Goal: Task Accomplishment & Management: Manage account settings

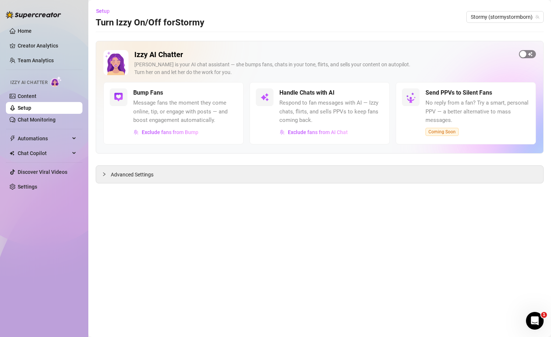
click at [528, 53] on span "button" at bounding box center [527, 54] width 17 height 8
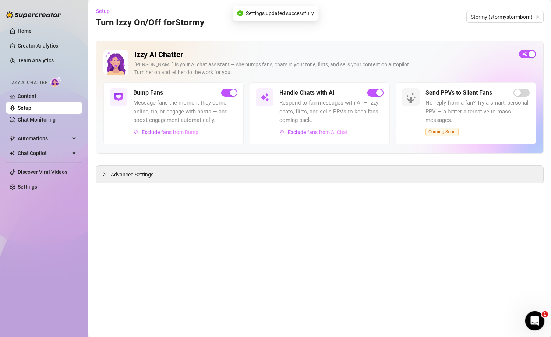
click at [531, 316] on icon "Open Intercom Messenger" at bounding box center [534, 320] width 12 height 12
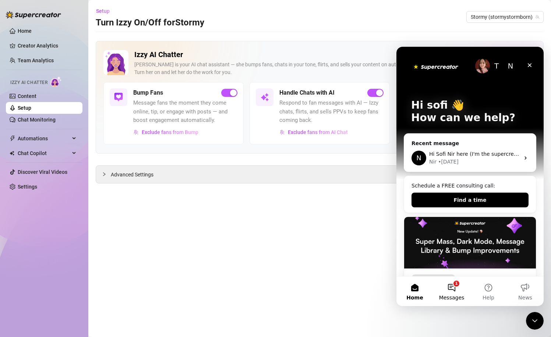
click at [453, 296] on span "Messages" at bounding box center [451, 297] width 25 height 5
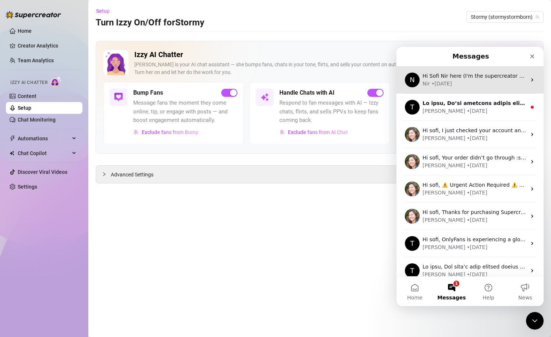
click at [484, 87] on div "Nir • [DATE]" at bounding box center [474, 84] width 104 height 8
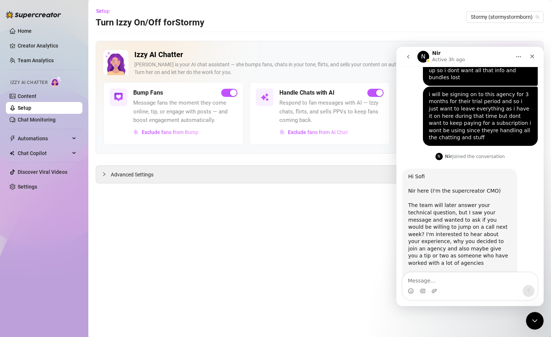
scroll to position [418, 0]
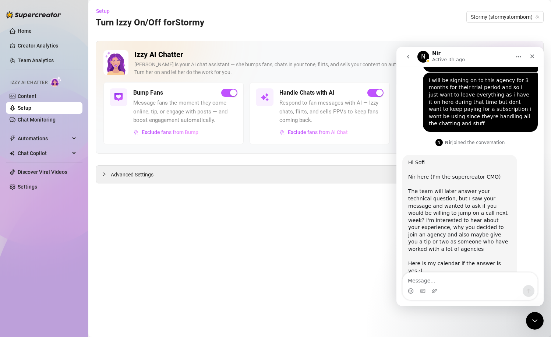
click at [321, 257] on main "Setup Turn Izzy On/Off for Stormy Stormy (stormystormborn) Izzy AI Chatter [PER…" at bounding box center [319, 168] width 463 height 337
drag, startPoint x: 413, startPoint y: 150, endPoint x: 492, endPoint y: 151, distance: 79.5
click at [492, 159] on div "Hi Sofi Nir here (I'm the supercreator CMO) The team will later answer your tec…" at bounding box center [459, 224] width 103 height 130
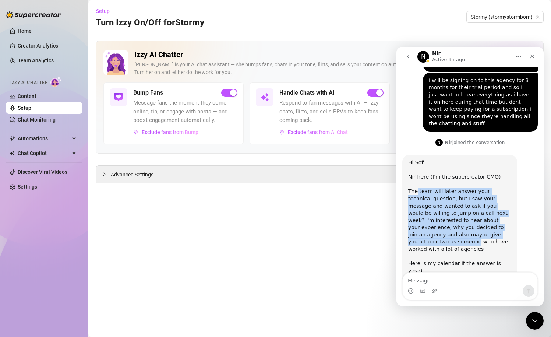
drag, startPoint x: 417, startPoint y: 163, endPoint x: 486, endPoint y: 210, distance: 83.1
click at [486, 210] on div "Hi Sofi Nir here (I'm the supercreator CMO) The team will later answer your tec…" at bounding box center [459, 224] width 103 height 130
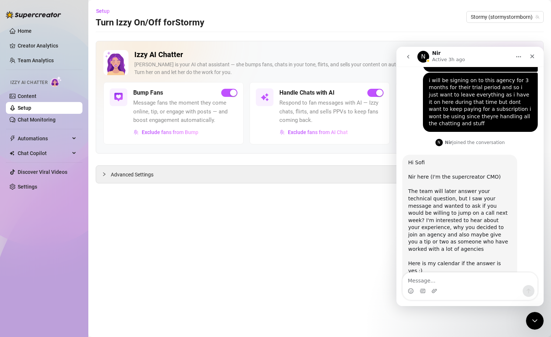
click at [487, 218] on div "Hi Sofi Nir here (I'm the supercreator CMO) The team will later answer your tec…" at bounding box center [459, 224] width 103 height 130
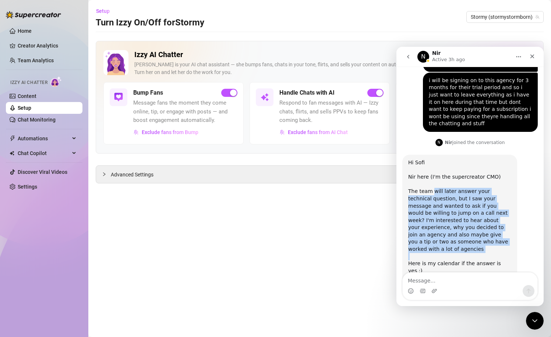
drag, startPoint x: 487, startPoint y: 218, endPoint x: 433, endPoint y: 162, distance: 77.3
click at [433, 162] on div "Hi Sofi Nir here (I'm the supercreator CMO) The team will later answer your tec…" at bounding box center [459, 224] width 103 height 130
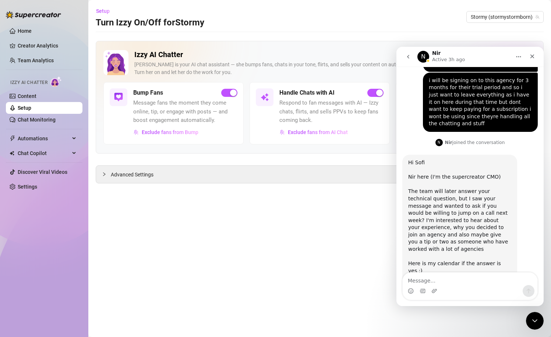
click at [402, 57] on button "go back" at bounding box center [408, 57] width 14 height 14
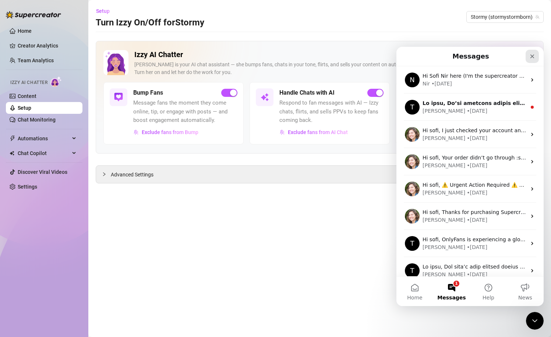
click at [536, 54] on div "Close" at bounding box center [531, 56] width 13 height 13
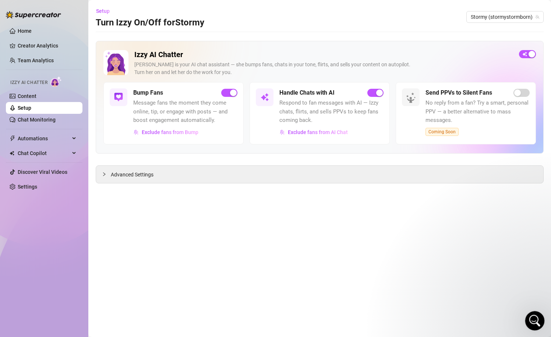
click at [532, 315] on icon "Open Intercom Messenger" at bounding box center [534, 320] width 12 height 12
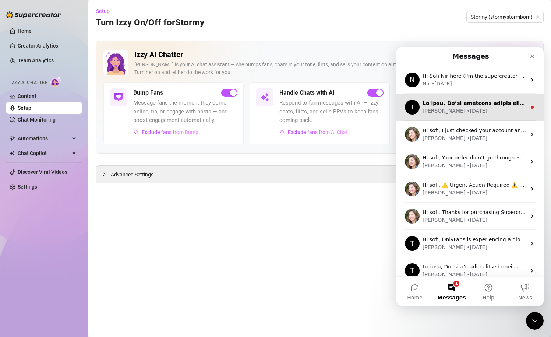
click at [475, 110] on div "[PERSON_NAME] • [DATE]" at bounding box center [474, 111] width 104 height 8
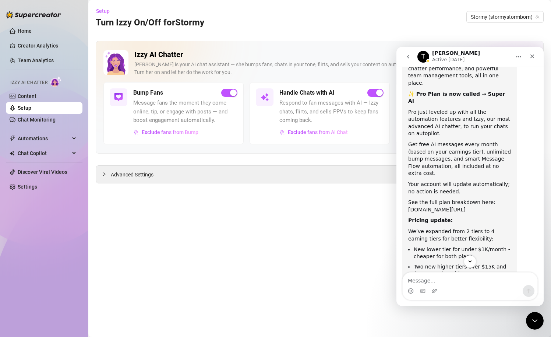
scroll to position [145, 0]
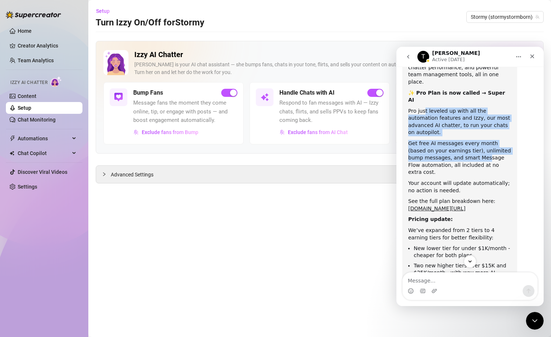
drag, startPoint x: 423, startPoint y: 88, endPoint x: 470, endPoint y: 127, distance: 60.7
click at [470, 127] on div "Hi sofi, We’re lowering prices and adding more value to your plan 🎉 😱 Yes, we’r…" at bounding box center [459, 146] width 103 height 396
click at [470, 140] on div "Get free AI messages every month (based on your earnings tier), unlimited bump …" at bounding box center [459, 158] width 103 height 36
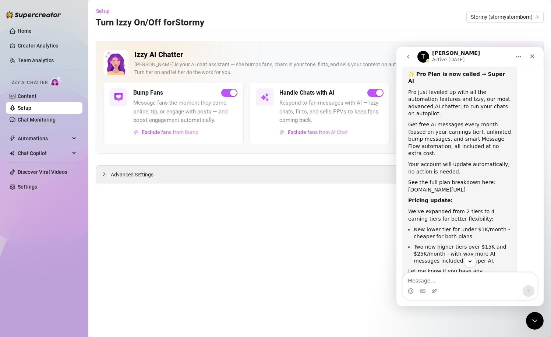
scroll to position [166, 0]
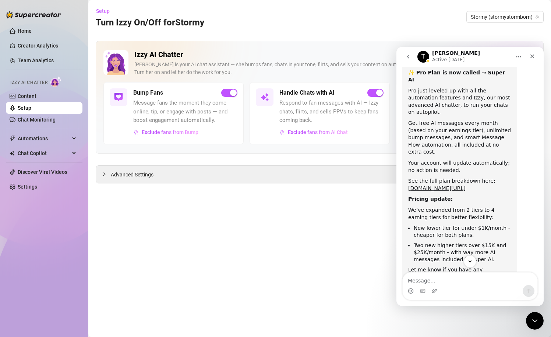
drag, startPoint x: 450, startPoint y: 102, endPoint x: 489, endPoint y: 113, distance: 40.2
click at [489, 120] on div "Get free AI messages every month (based on your earnings tier), unlimited bump …" at bounding box center [459, 138] width 103 height 36
drag, startPoint x: 489, startPoint y: 113, endPoint x: 453, endPoint y: 99, distance: 39.0
click at [453, 120] on div "Get free AI messages every month (based on your earnings tier), unlimited bump …" at bounding box center [459, 138] width 103 height 36
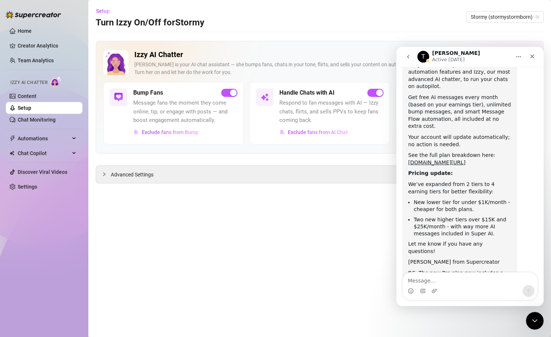
scroll to position [194, 0]
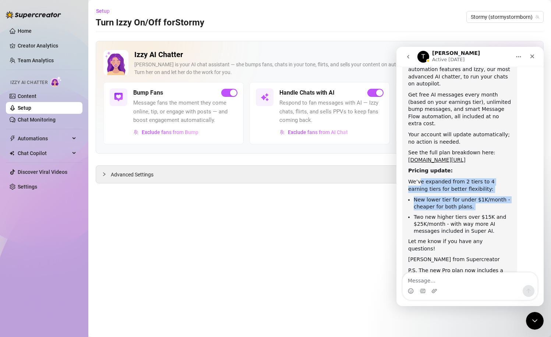
drag, startPoint x: 420, startPoint y: 146, endPoint x: 473, endPoint y: 175, distance: 60.8
click at [473, 175] on div "Hi sofi, We’re lowering prices and adding more value to your plan 🎉 😱 Yes, we’r…" at bounding box center [459, 98] width 103 height 396
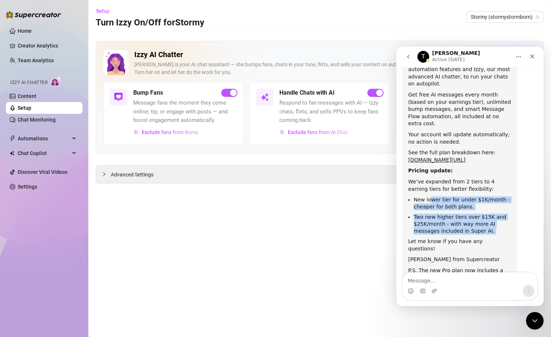
drag, startPoint x: 431, startPoint y: 162, endPoint x: 470, endPoint y: 201, distance: 55.9
click at [470, 201] on div "Hi sofi, We’re lowering prices and adding more value to your plan 🎉 😱 Yes, we’r…" at bounding box center [459, 98] width 103 height 396
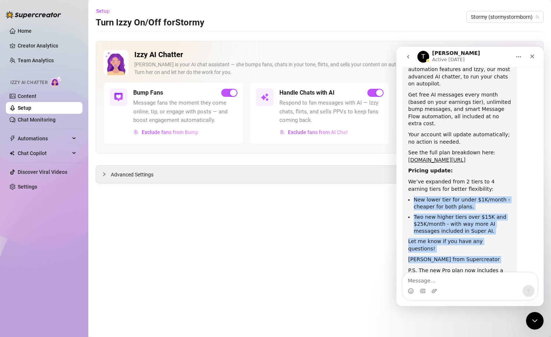
drag, startPoint x: 415, startPoint y: 158, endPoint x: 455, endPoint y: 222, distance: 74.9
click at [455, 222] on div "Hi sofi, We’re lowering prices and adding more value to your plan 🎉 😱 Yes, we’r…" at bounding box center [459, 98] width 103 height 396
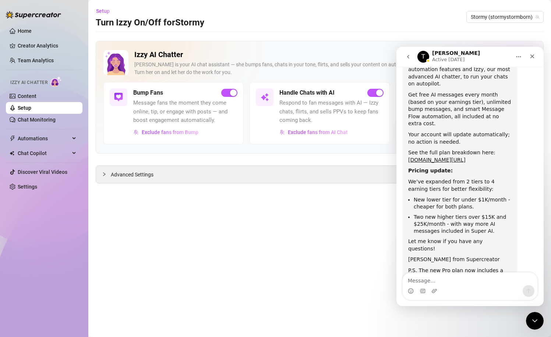
click at [496, 45] on div "Izzy AI Chatter [PERSON_NAME] is your AI chat assistant — she bumps fans, chats…" at bounding box center [320, 97] width 448 height 113
click at [407, 57] on icon "go back" at bounding box center [408, 57] width 2 height 4
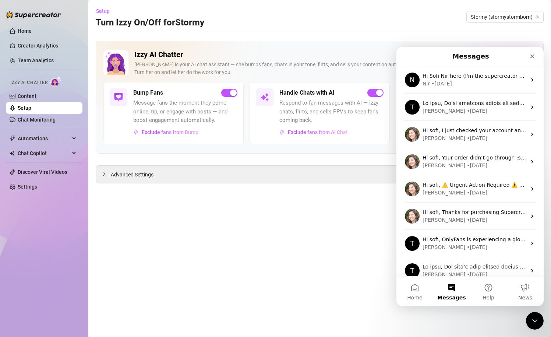
click at [404, 35] on main "Setup Turn Izzy On/Off for Stormy Stormy (stormystormborn) Izzy AI Chatter [PER…" at bounding box center [319, 168] width 463 height 337
click at [537, 57] on div "Close" at bounding box center [531, 56] width 13 height 13
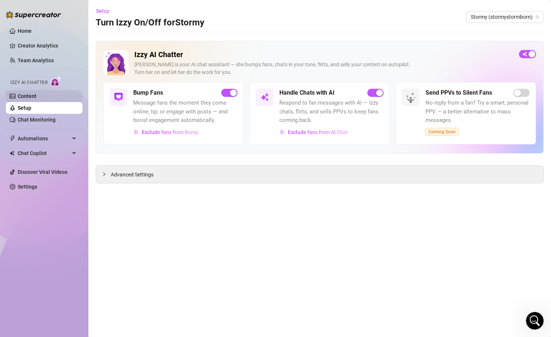
click at [18, 99] on link "Content" at bounding box center [27, 96] width 19 height 6
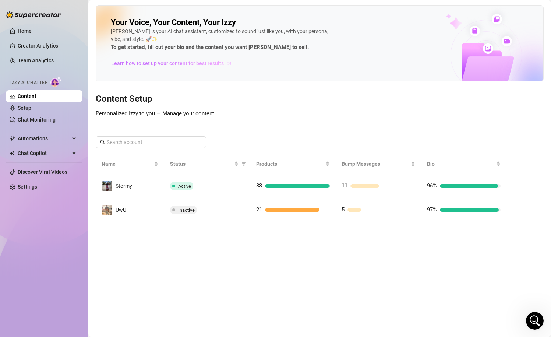
click at [178, 63] on span "Learn how to set up your content for best results" at bounding box center [167, 63] width 113 height 8
click at [31, 111] on link "Setup" at bounding box center [25, 108] width 14 height 6
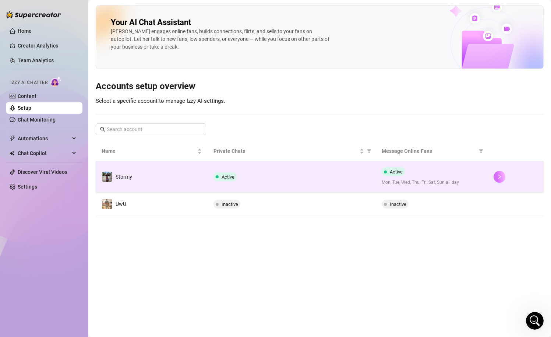
click at [497, 174] on icon "right" at bounding box center [499, 176] width 5 height 5
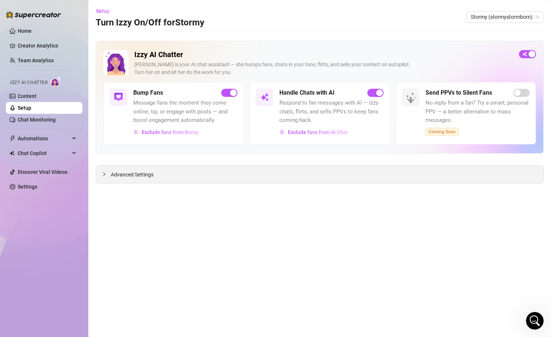
click at [238, 174] on div "Advanced Settings" at bounding box center [319, 174] width 447 height 17
click at [151, 170] on div "Advanced Settings" at bounding box center [319, 174] width 447 height 17
click at [139, 174] on span "Advanced Settings" at bounding box center [132, 174] width 43 height 8
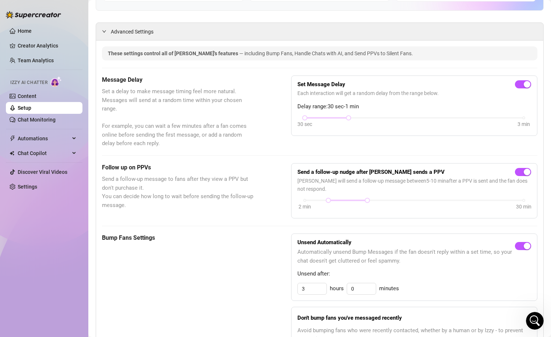
scroll to position [155, 0]
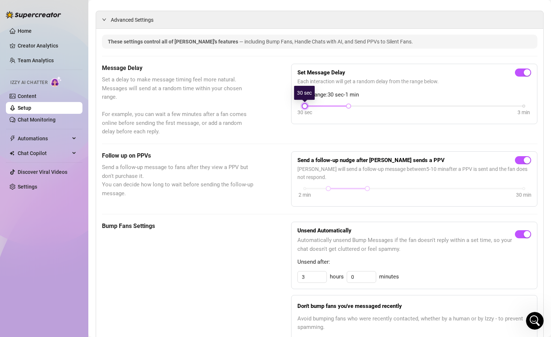
drag, startPoint x: 304, startPoint y: 105, endPoint x: 321, endPoint y: 105, distance: 16.9
click at [321, 105] on div "30 sec 3 min" at bounding box center [414, 105] width 219 height 3
click at [263, 189] on div "Follow up on PPVs Send a follow-up message to fans after they view a PPV but do…" at bounding box center [319, 178] width 435 height 55
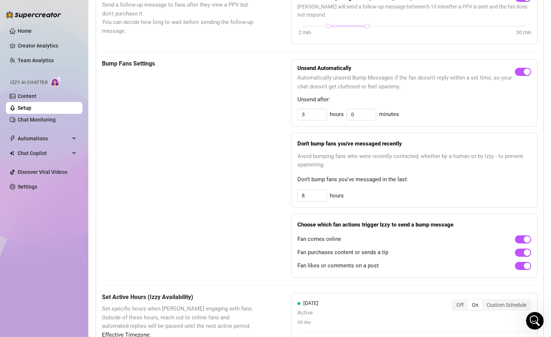
scroll to position [318, 0]
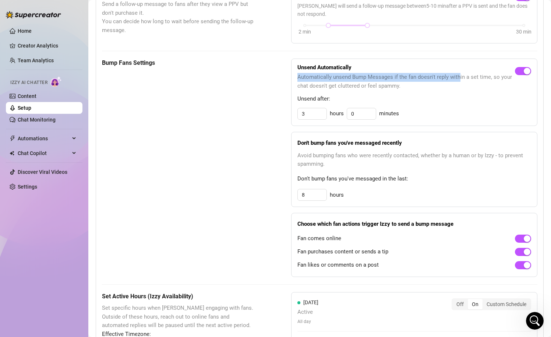
drag, startPoint x: 298, startPoint y: 75, endPoint x: 461, endPoint y: 75, distance: 163.0
click at [461, 75] on span "Automatically unsend Bump Messages if the fan doesn't reply within a set time, …" at bounding box center [405, 81] width 217 height 17
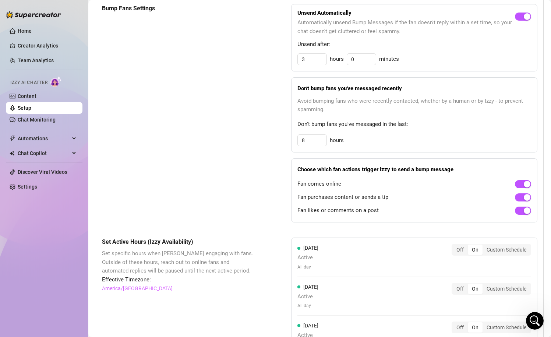
scroll to position [380, 0]
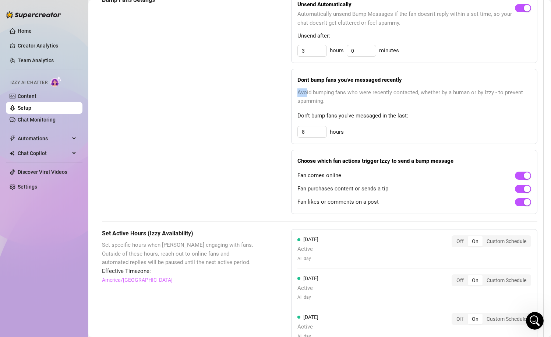
drag, startPoint x: 307, startPoint y: 92, endPoint x: 497, endPoint y: 88, distance: 190.7
click at [497, 88] on span "Avoid bumping fans who were recently contacted, whether by a human or by Izzy -…" at bounding box center [414, 96] width 234 height 17
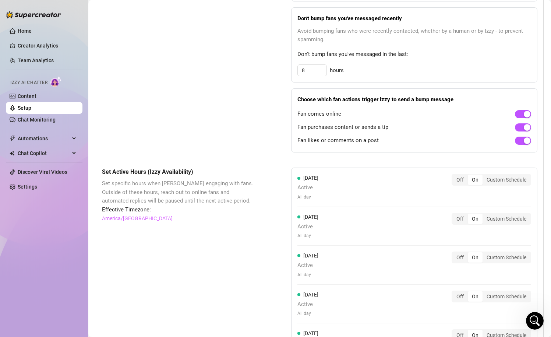
scroll to position [443, 0]
click at [309, 72] on input "8" at bounding box center [312, 69] width 29 height 11
type input "4"
click at [277, 87] on div "Bump Fans Settings Unsend Automatically Automatically unsend Bump Messages if t…" at bounding box center [319, 42] width 435 height 218
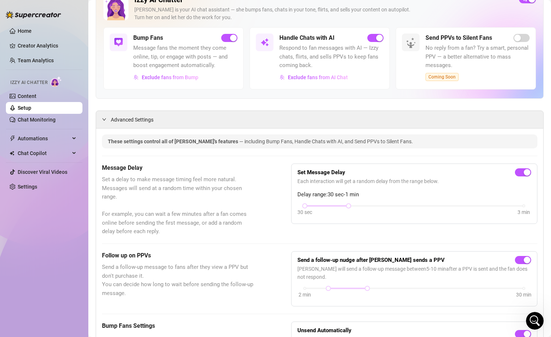
scroll to position [32, 0]
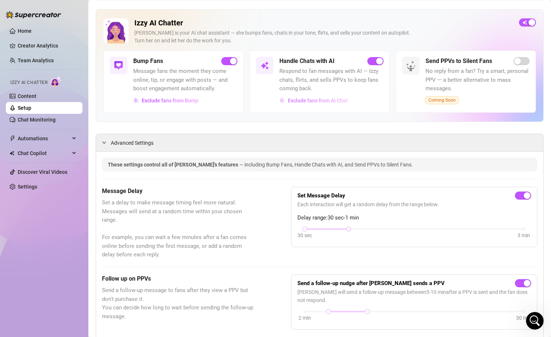
click at [329, 103] on button "Exclude fans from AI Chat" at bounding box center [313, 101] width 69 height 12
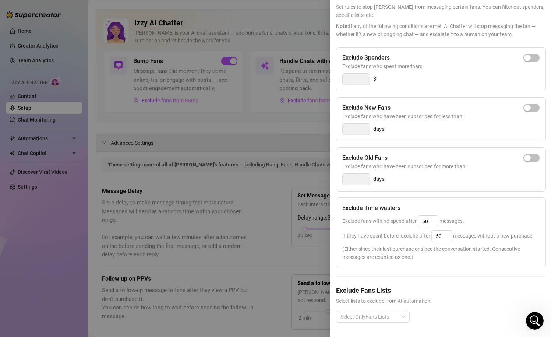
scroll to position [42, 0]
drag, startPoint x: 364, startPoint y: 233, endPoint x: 429, endPoint y: 231, distance: 65.9
click at [429, 231] on div "If they have spent before, exclude after 50 messages without a new purchase." at bounding box center [440, 236] width 197 height 12
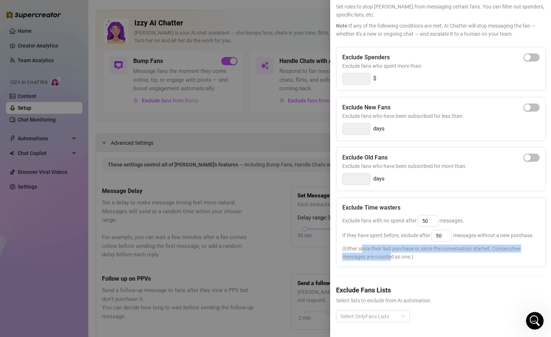
drag, startPoint x: 363, startPoint y: 248, endPoint x: 392, endPoint y: 255, distance: 29.8
click at [392, 255] on span "(Either since their last purchase or since the conversation started. Consecutiv…" at bounding box center [440, 252] width 197 height 16
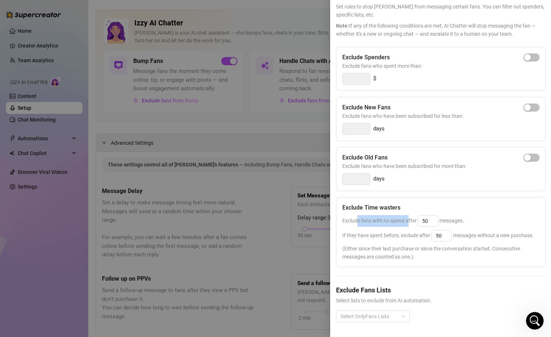
drag, startPoint x: 356, startPoint y: 222, endPoint x: 408, endPoint y: 224, distance: 51.9
click at [408, 225] on div "Exclude fans with no spend after 50 messages." at bounding box center [440, 221] width 197 height 12
click at [408, 224] on div "Exclude fans with no spend after 50 messages." at bounding box center [440, 221] width 197 height 12
click at [339, 238] on div "Exclude Time wasters Exclude fans with no spend after 50 messages. If they have…" at bounding box center [441, 232] width 210 height 70
click at [394, 318] on div at bounding box center [368, 316] width 63 height 10
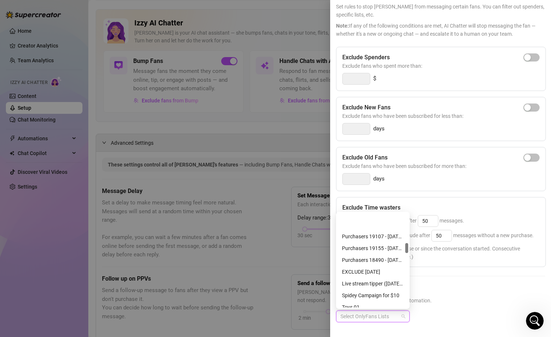
scroll to position [0, 0]
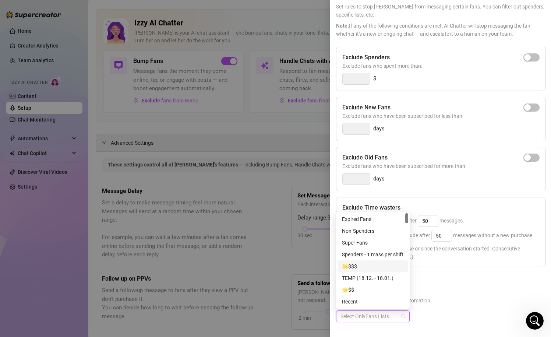
click at [482, 273] on div "Exclude Spenders Exclude fans who spent more than: $ Exclude New Fans Exclude f…" at bounding box center [440, 190] width 209 height 287
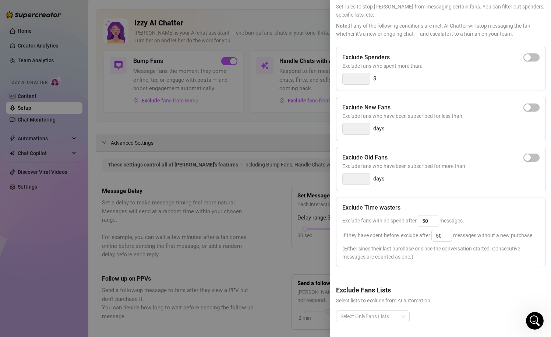
click at [427, 156] on div "Exclude Old Fans" at bounding box center [440, 157] width 197 height 9
click at [371, 219] on span "Exclude fans with no spend after 50 messages." at bounding box center [403, 220] width 122 height 6
drag, startPoint x: 346, startPoint y: 221, endPoint x: 408, endPoint y: 223, distance: 63.0
click at [408, 223] on div "Exclude fans with no spend after 50 messages." at bounding box center [440, 221] width 197 height 12
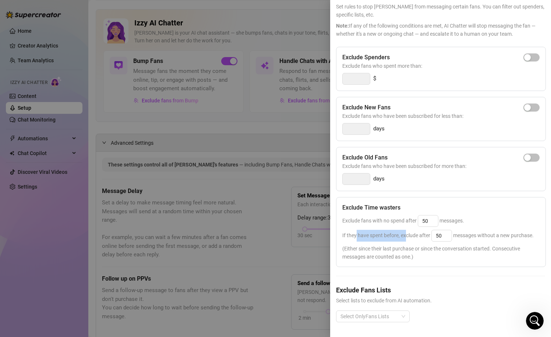
drag, startPoint x: 355, startPoint y: 230, endPoint x: 407, endPoint y: 240, distance: 52.5
click at [406, 240] on div "If they have spent before, exclude after 50 messages without a new purchase." at bounding box center [440, 236] width 197 height 12
click at [407, 240] on div "If they have spent before, exclude after 50 messages without a new purchase." at bounding box center [440, 236] width 197 height 12
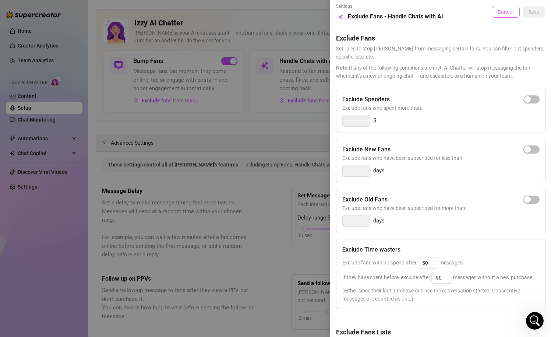
click at [499, 16] on button "Cancel" at bounding box center [506, 12] width 28 height 12
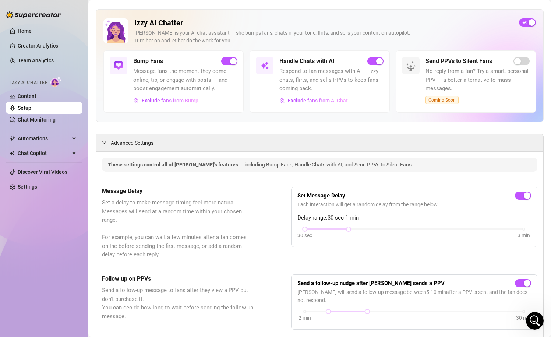
click at [26, 105] on link "Setup" at bounding box center [25, 108] width 14 height 6
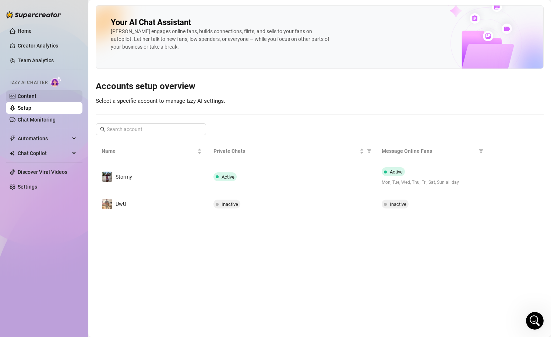
click at [24, 96] on link "Content" at bounding box center [27, 96] width 19 height 6
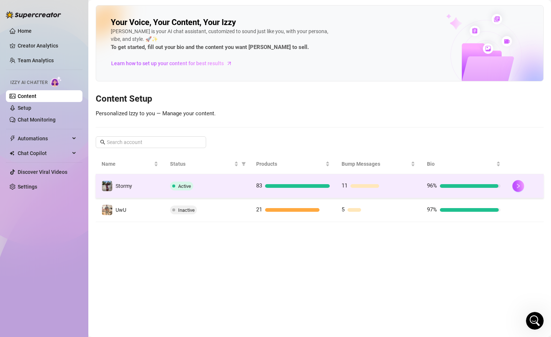
click at [231, 186] on div "Active" at bounding box center [207, 185] width 74 height 9
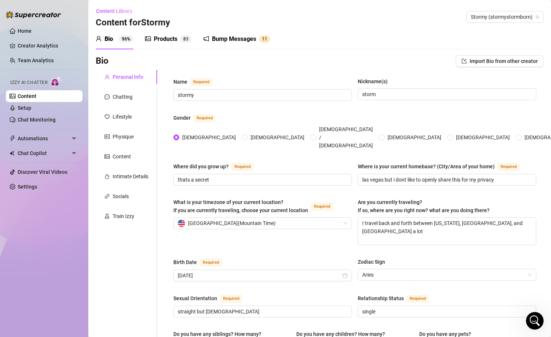
click at [36, 96] on link "Content" at bounding box center [27, 96] width 19 height 6
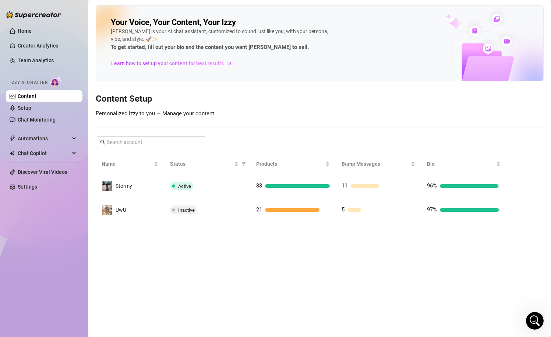
click at [36, 99] on link "Content" at bounding box center [27, 96] width 19 height 6
click at [32, 32] on link "Home" at bounding box center [25, 31] width 14 height 6
